Goal: Navigation & Orientation: Find specific page/section

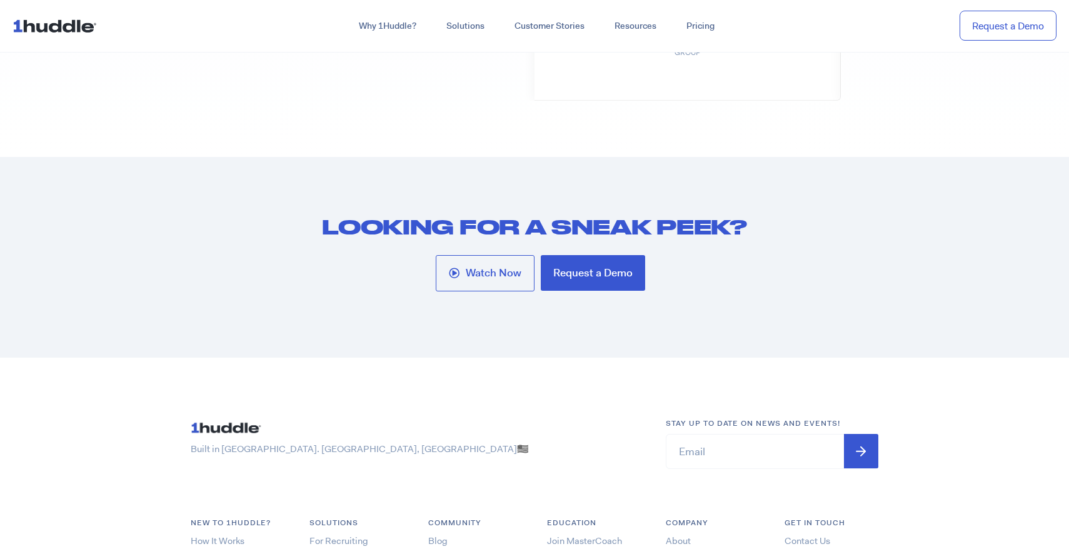
scroll to position [6735, 0]
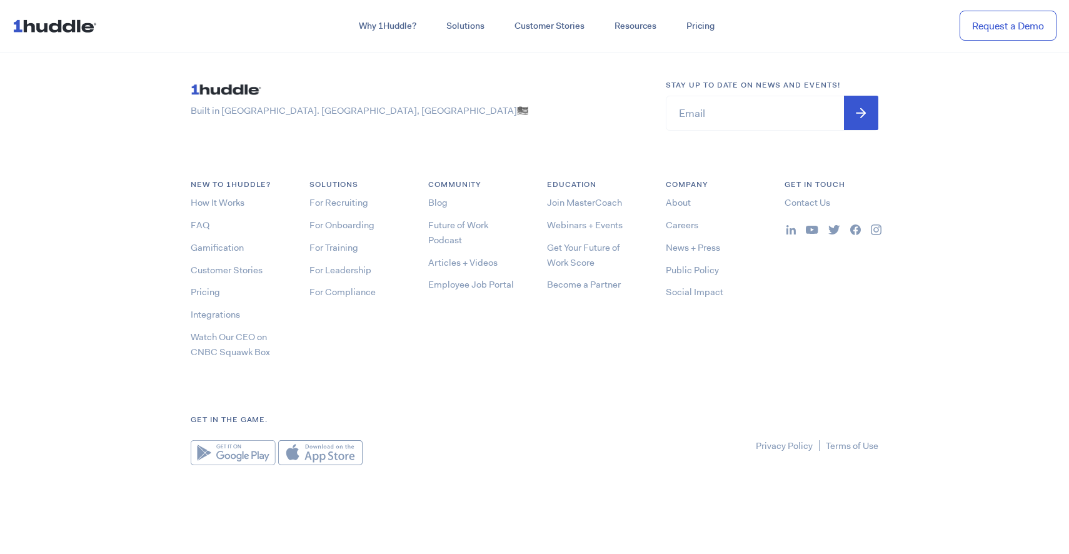
click at [691, 198] on li "About" at bounding box center [713, 202] width 94 height 15
click at [683, 199] on link "About" at bounding box center [678, 202] width 25 height 13
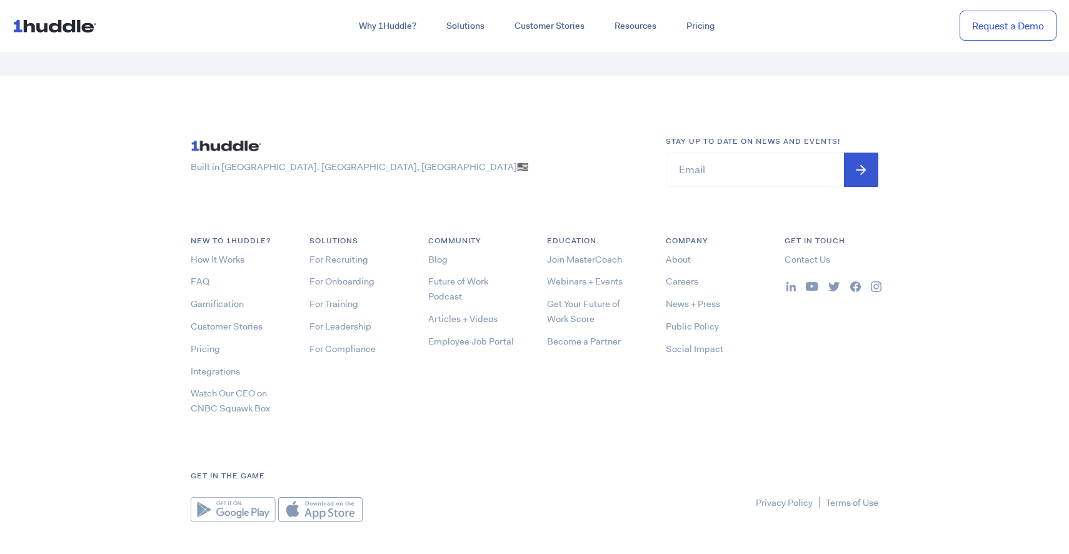
scroll to position [3760, 0]
click at [682, 275] on link "Careers" at bounding box center [682, 280] width 33 height 13
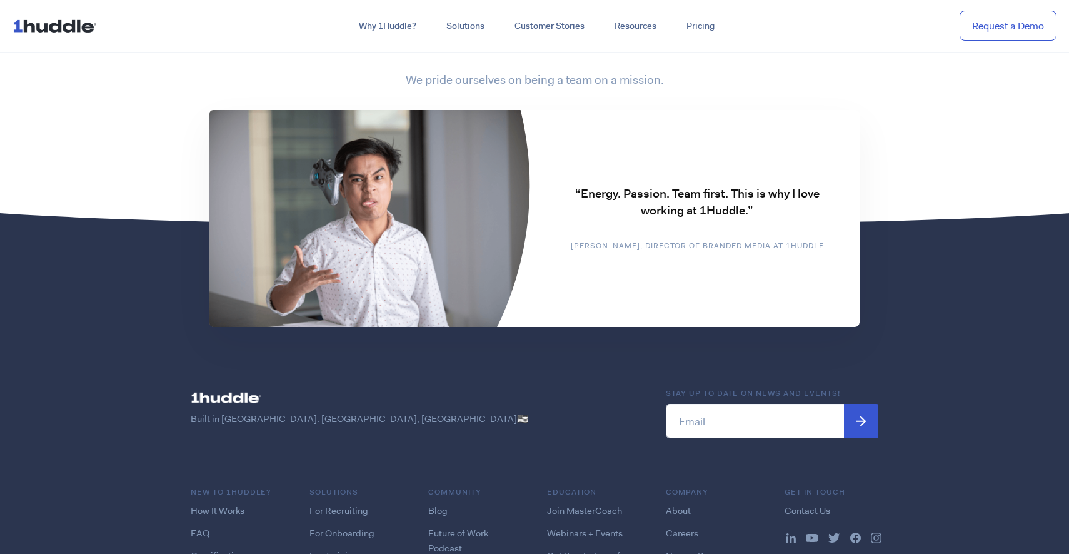
scroll to position [2929, 0]
